Goal: Information Seeking & Learning: Learn about a topic

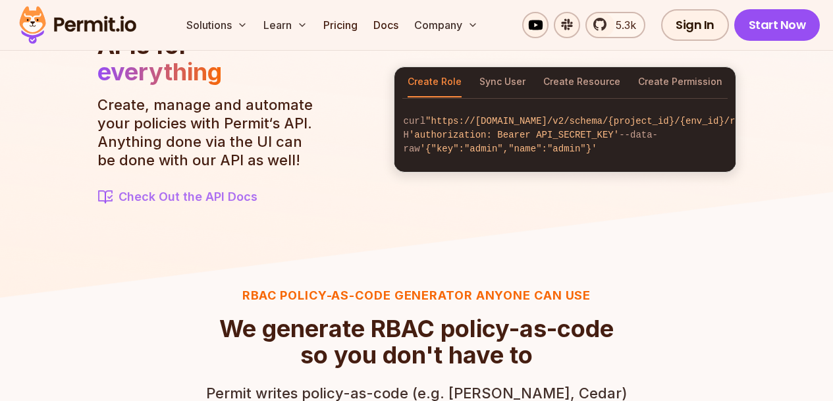
scroll to position [1502, 0]
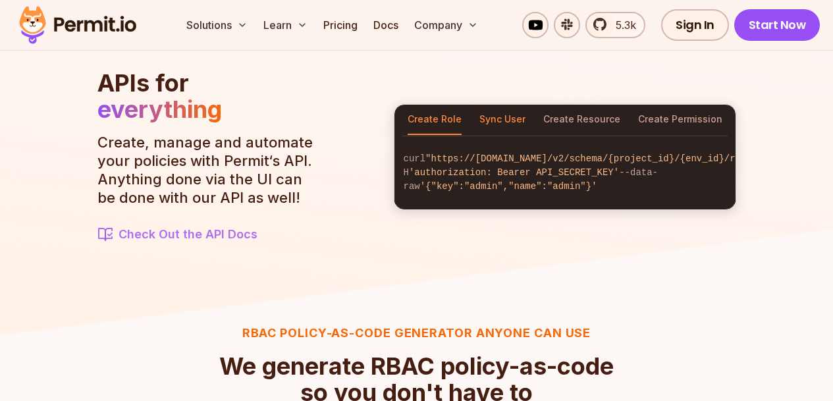
click at [496, 117] on button "Sync User" at bounding box center [503, 120] width 46 height 30
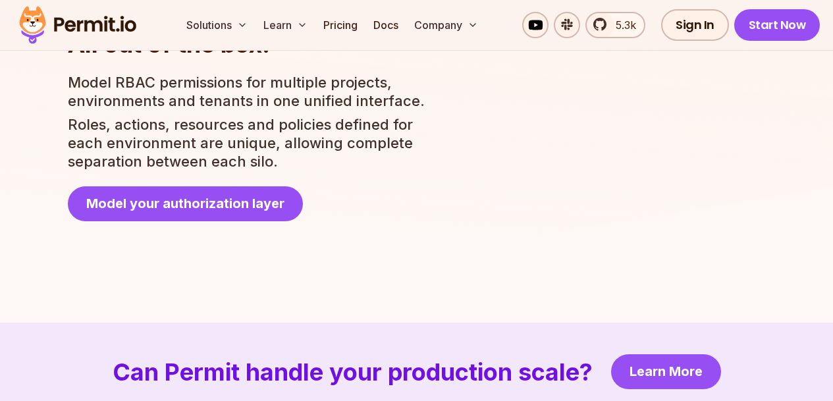
scroll to position [2688, 0]
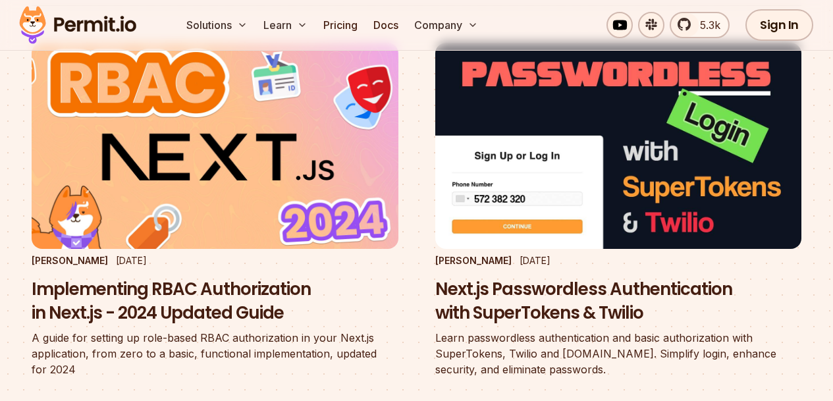
click at [174, 151] on img at bounding box center [214, 145] width 403 height 227
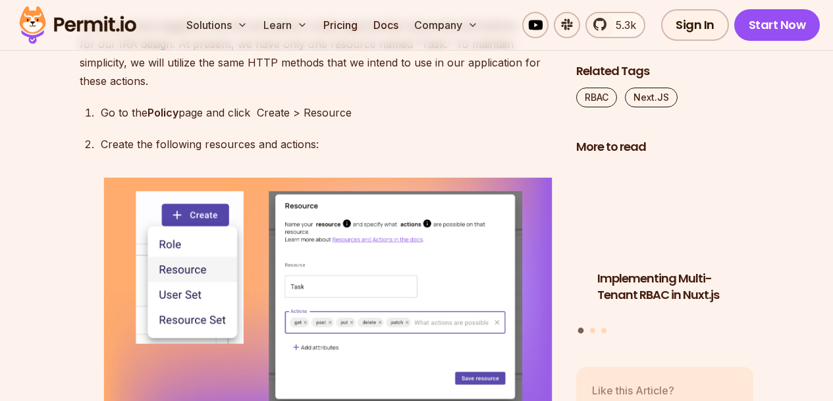
scroll to position [4734, 0]
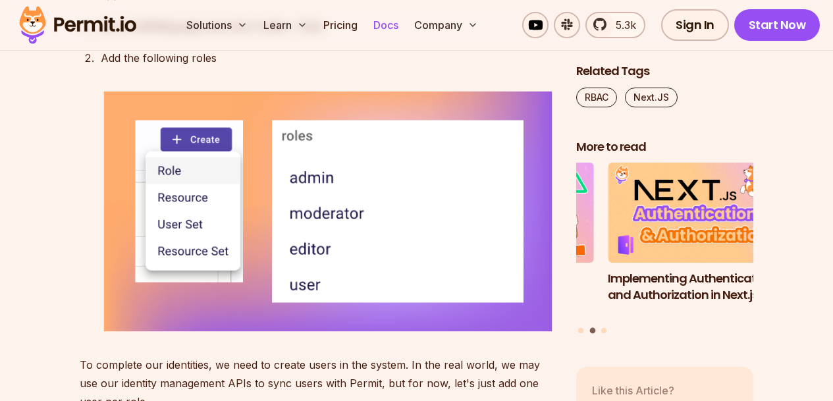
click at [376, 24] on link "Docs" at bounding box center [386, 25] width 36 height 26
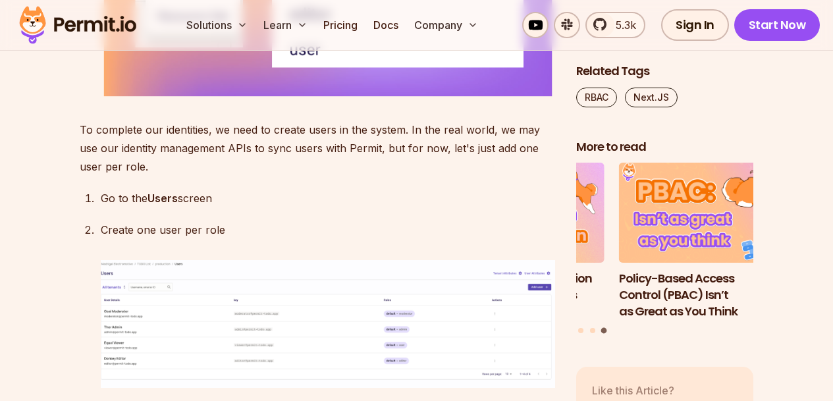
scroll to position [5208, 0]
